Goal: Check status: Check status

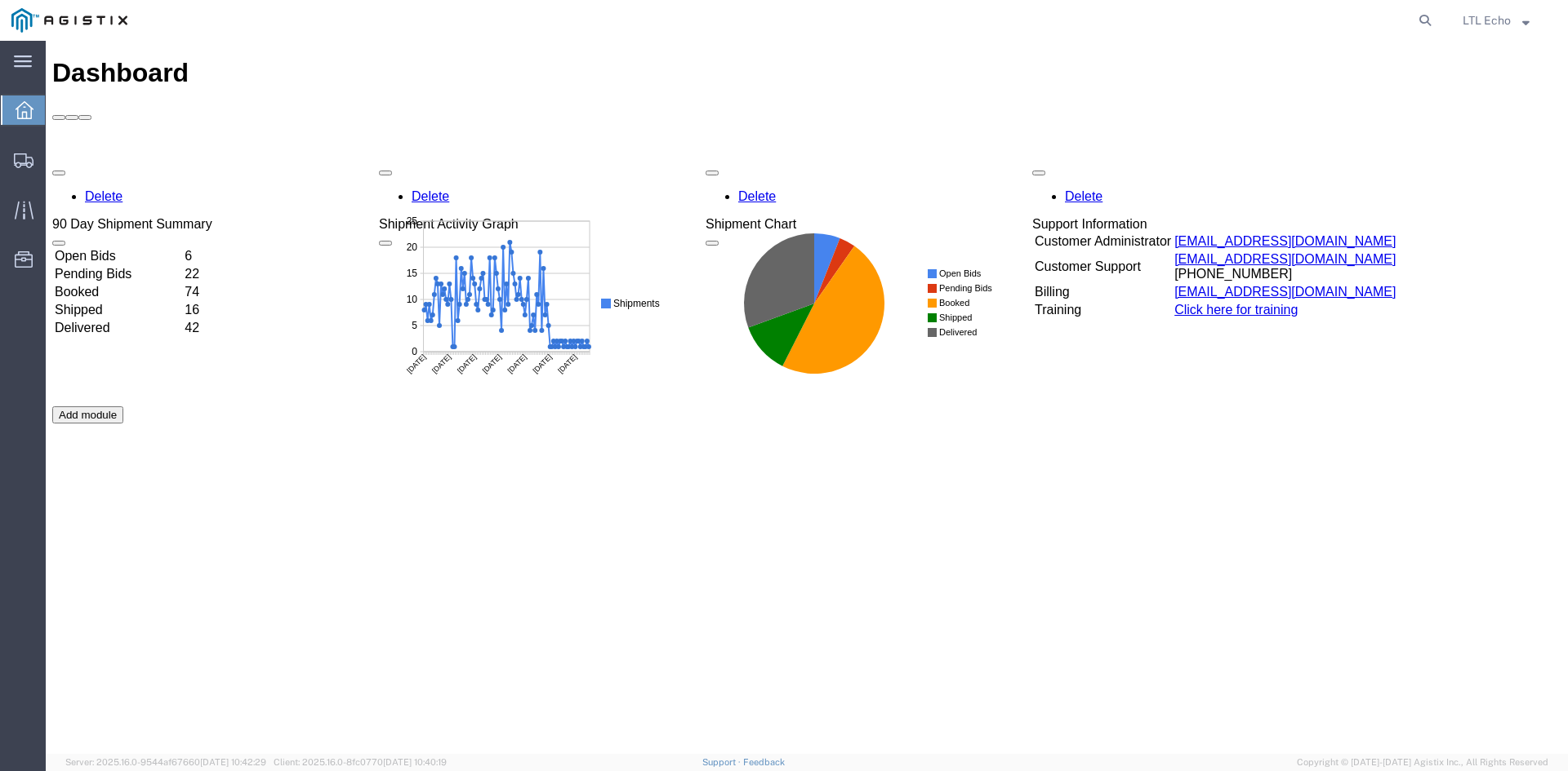
click at [1267, 17] on agx-global-search at bounding box center [1177, 20] width 523 height 41
click at [1410, 16] on agx-global-search at bounding box center [1177, 20] width 523 height 41
click at [1417, 16] on icon at bounding box center [1425, 20] width 23 height 23
click at [1292, 16] on input "search" at bounding box center [1165, 20] width 496 height 39
type input "56471363"
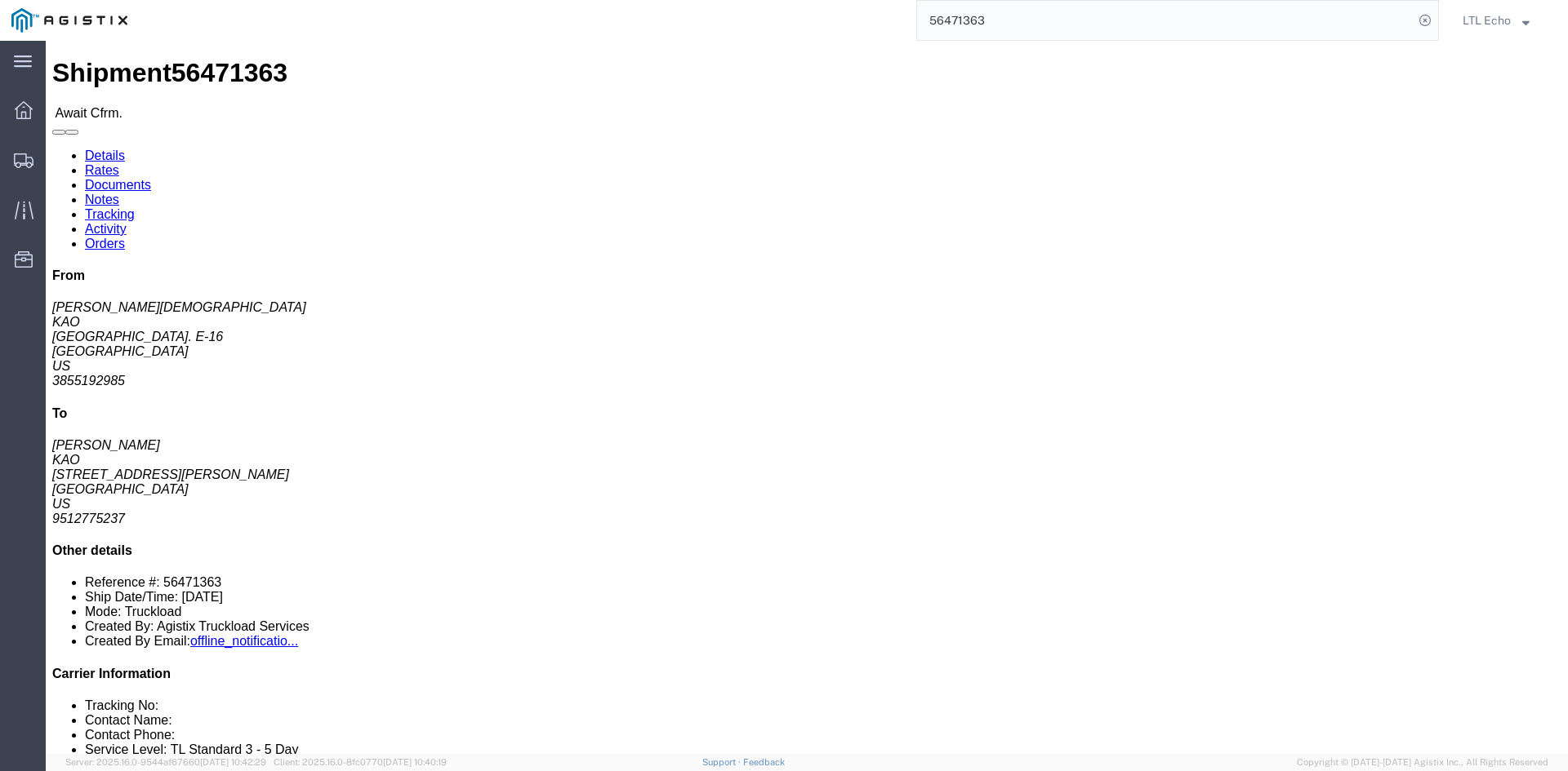
click link "Rates"
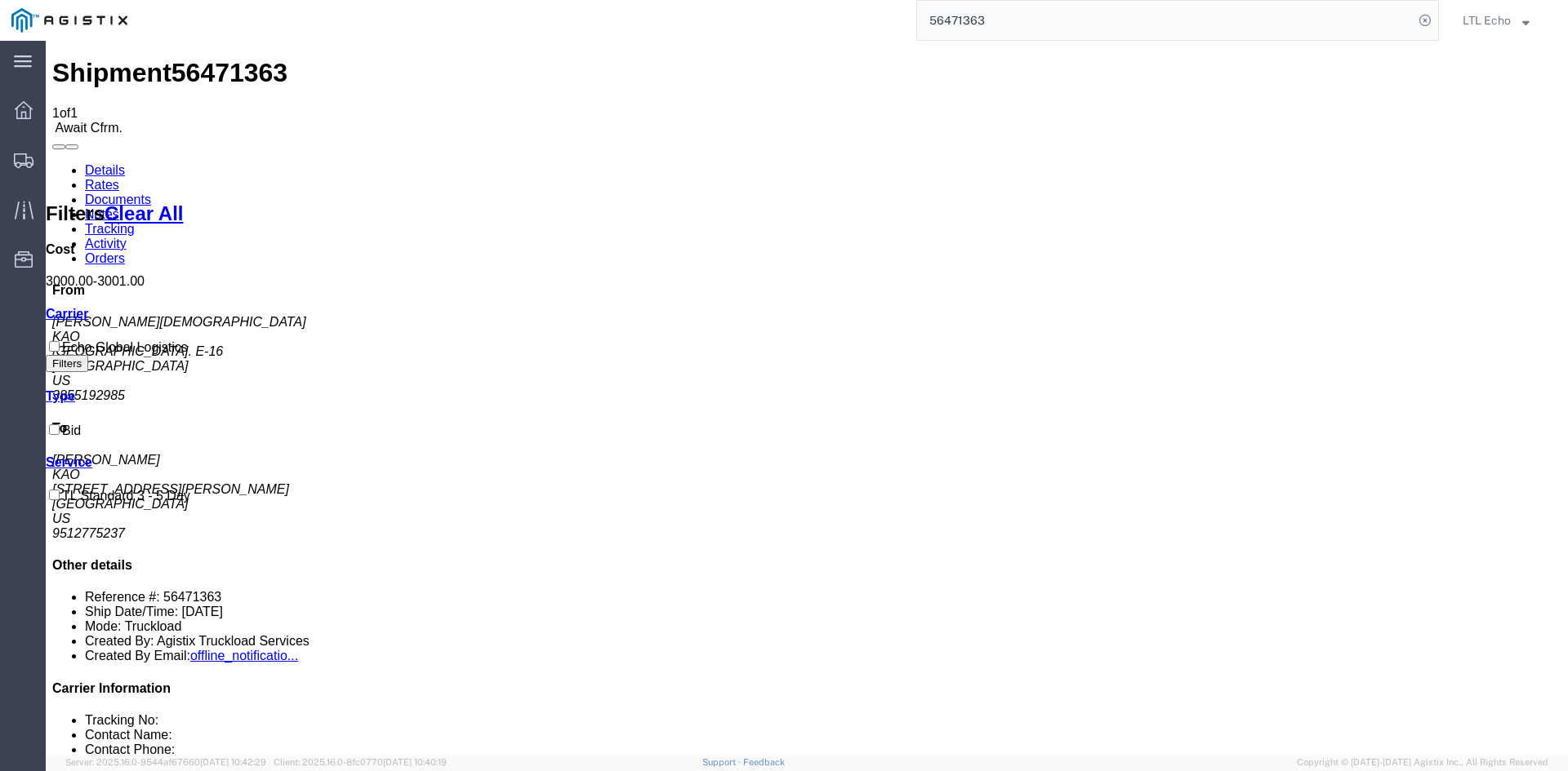
click at [100, 163] on link "Details" at bounding box center [105, 170] width 40 height 14
